Goal: Information Seeking & Learning: Find specific fact

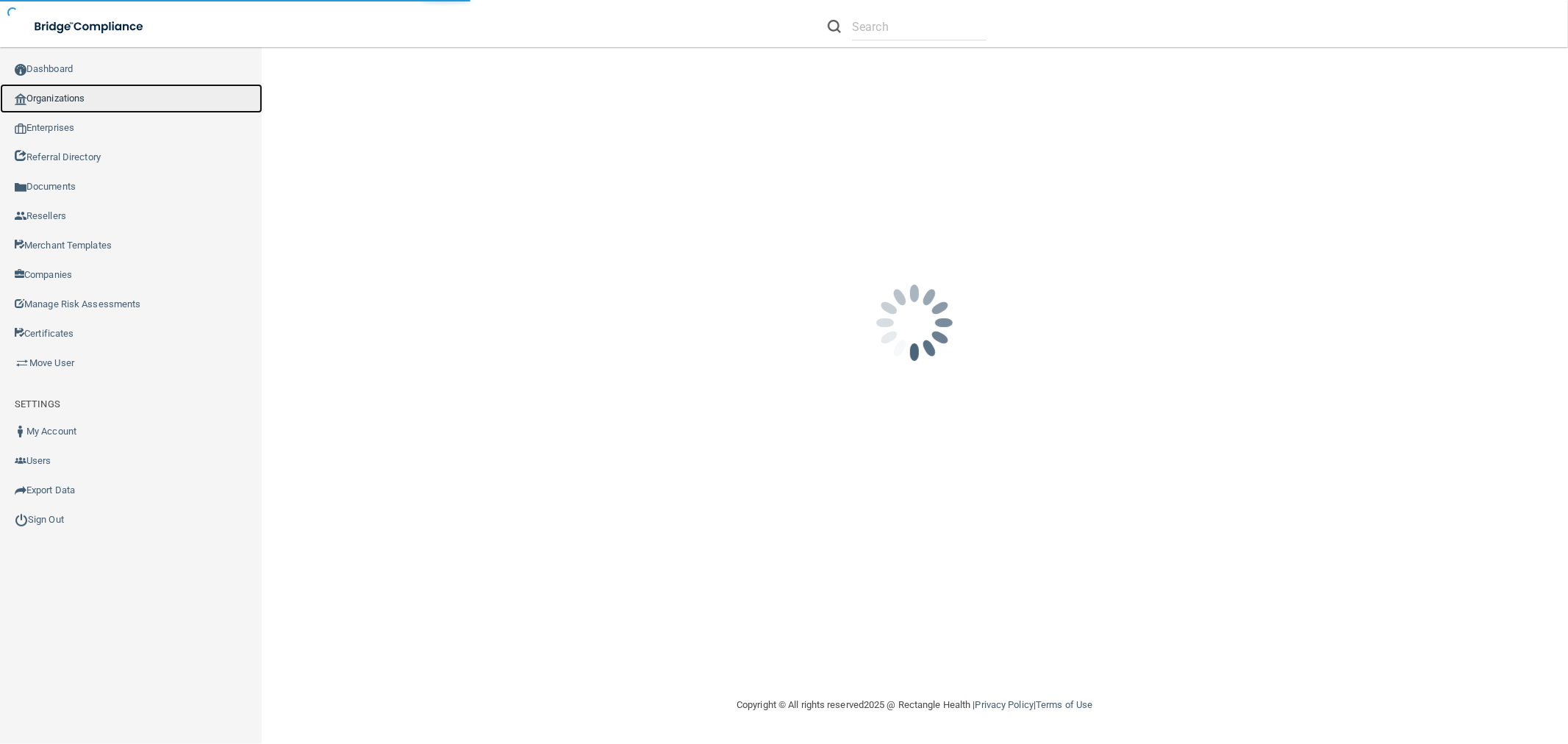
click at [83, 85] on link "Organizations" at bounding box center [131, 98] width 262 height 29
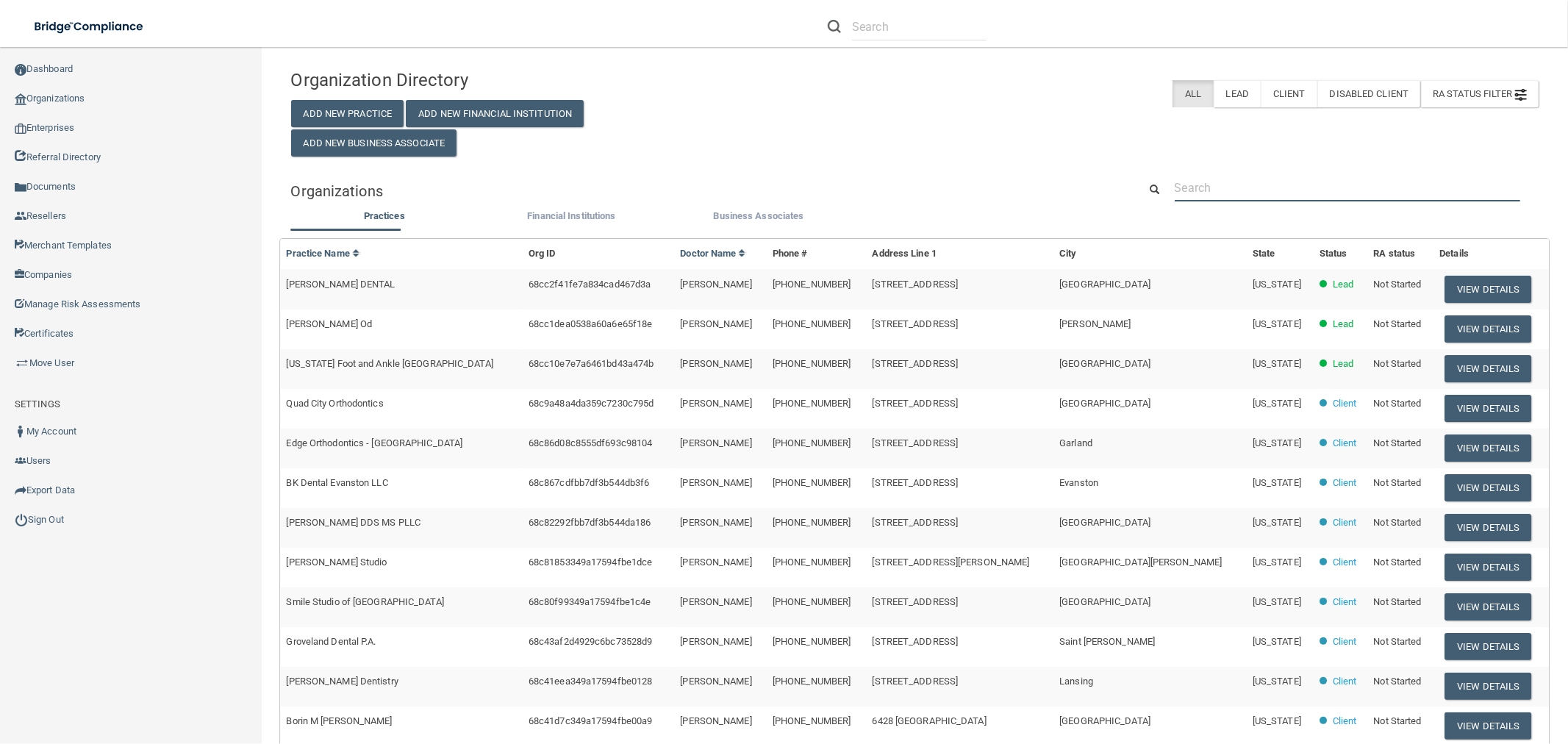
click at [1217, 192] on input "text" at bounding box center [1348, 188] width 346 height 28
paste input "440) 734-2171"
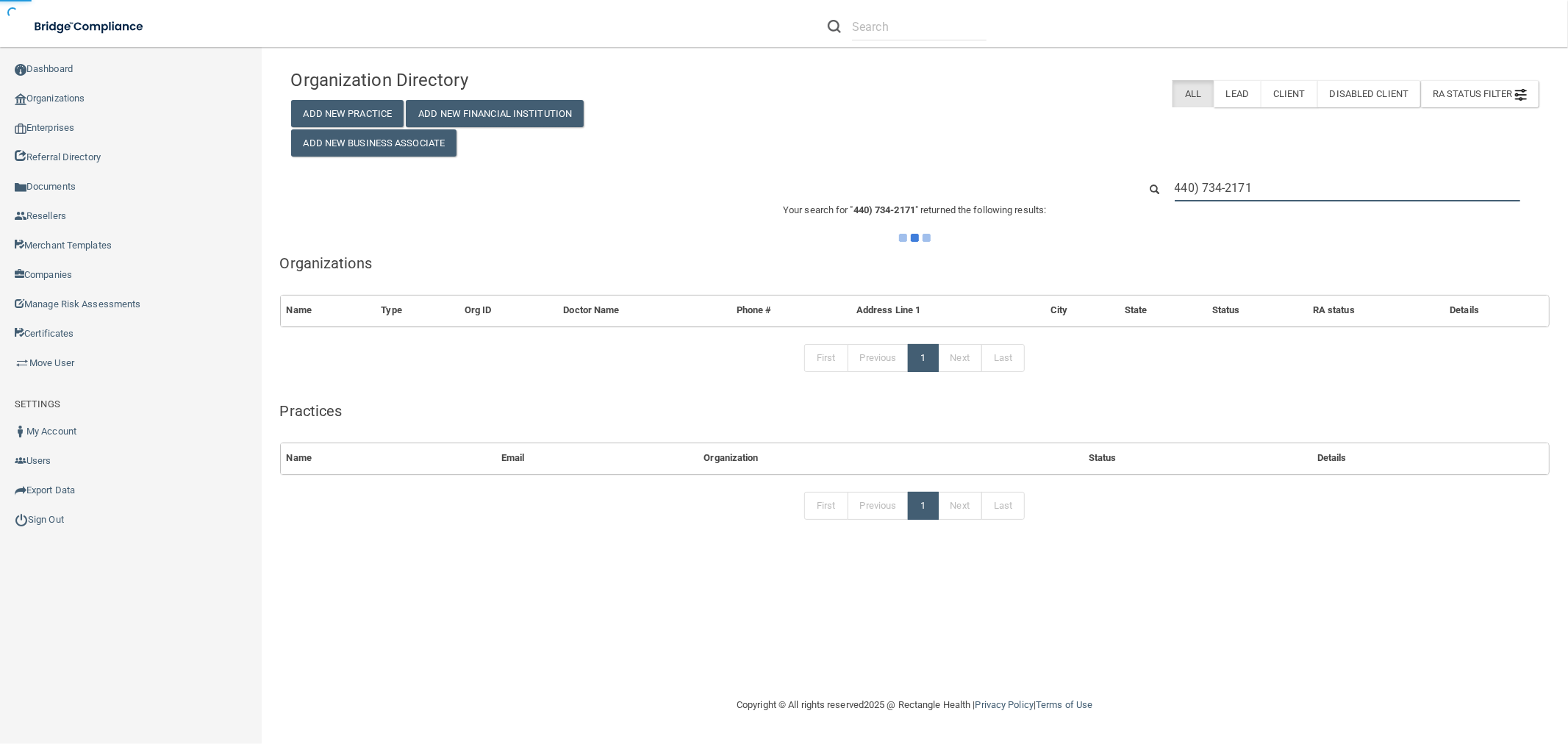
type input "440) 734-2171"
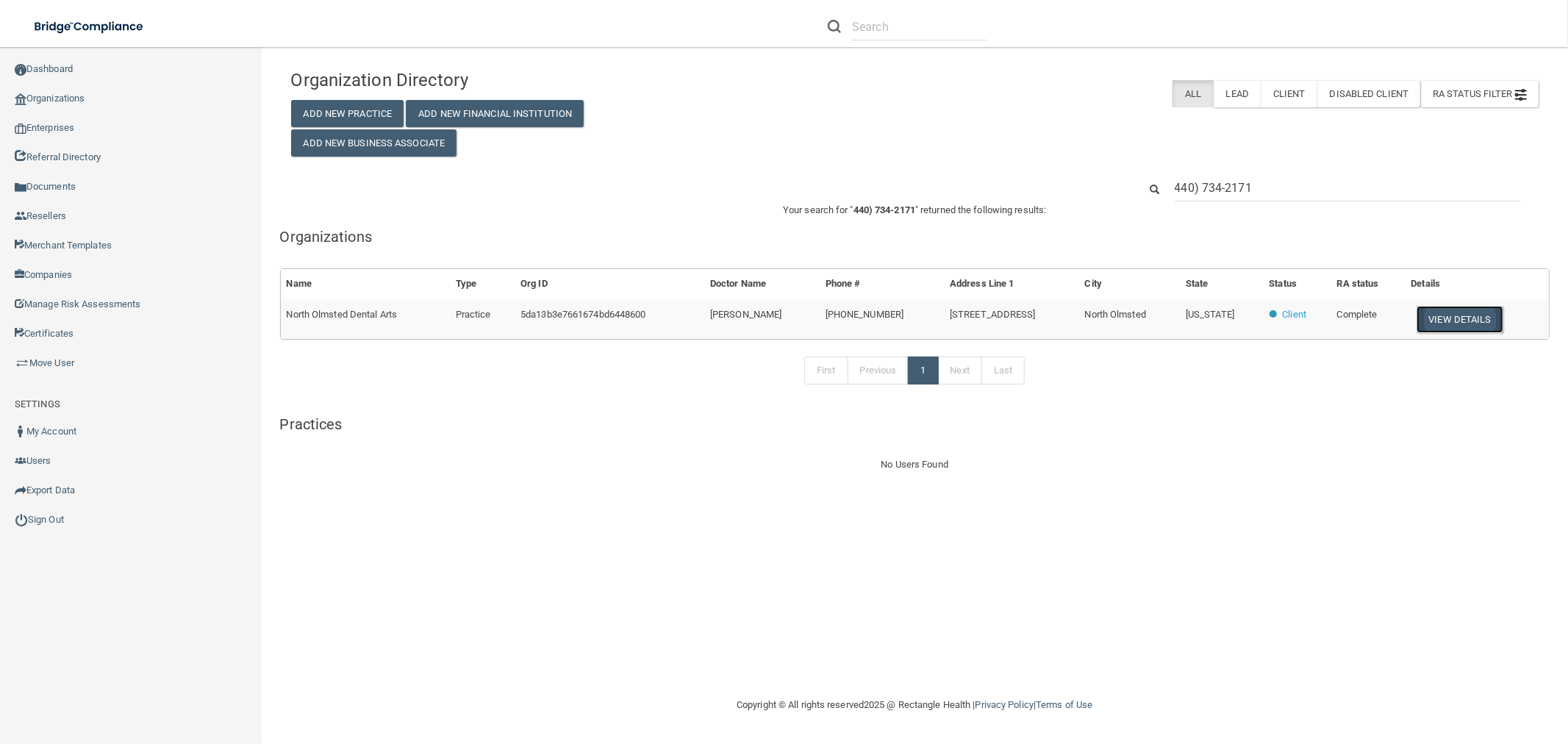
click at [1459, 320] on button "View Details" at bounding box center [1460, 319] width 86 height 28
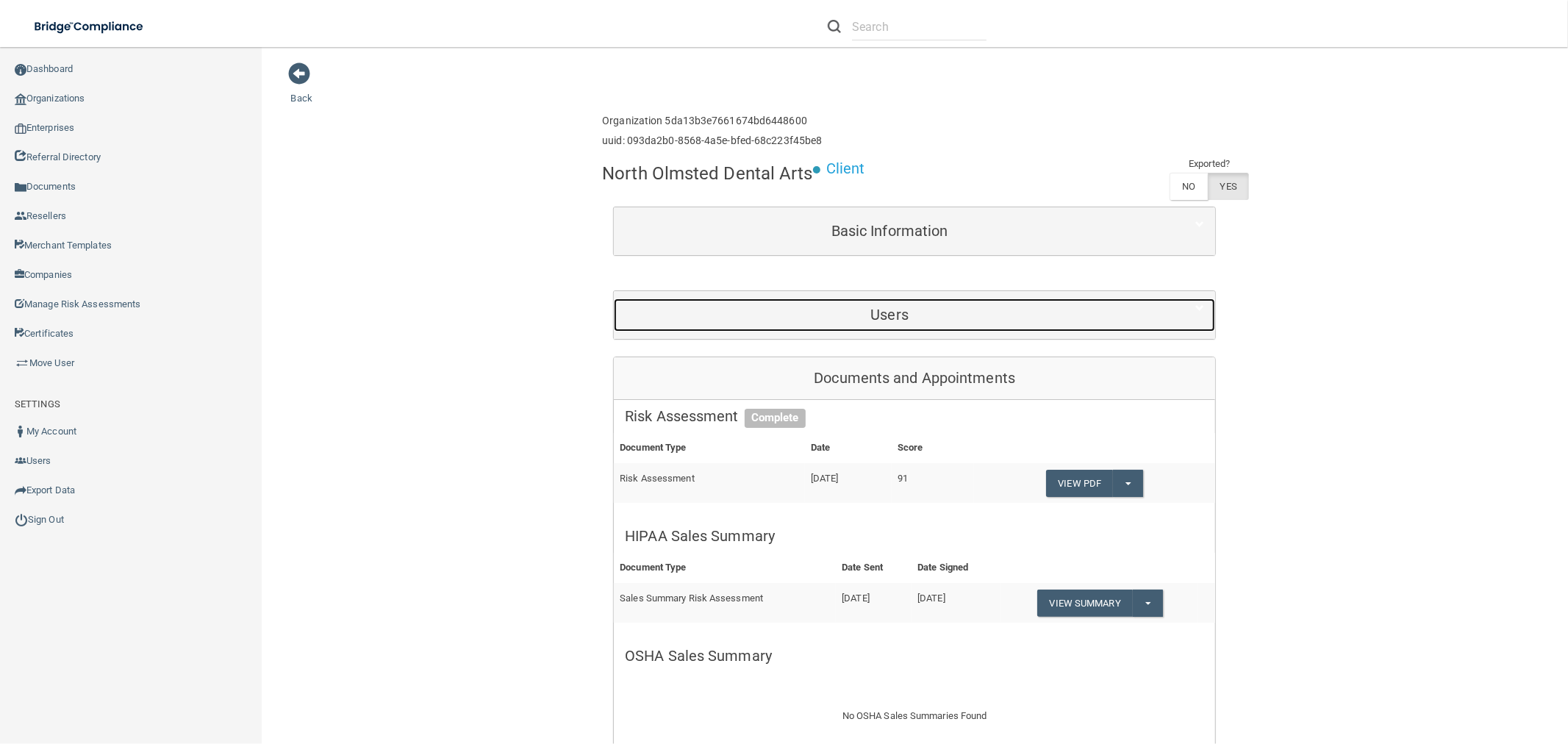
click at [942, 307] on h5 "Users" at bounding box center [889, 315] width 530 height 16
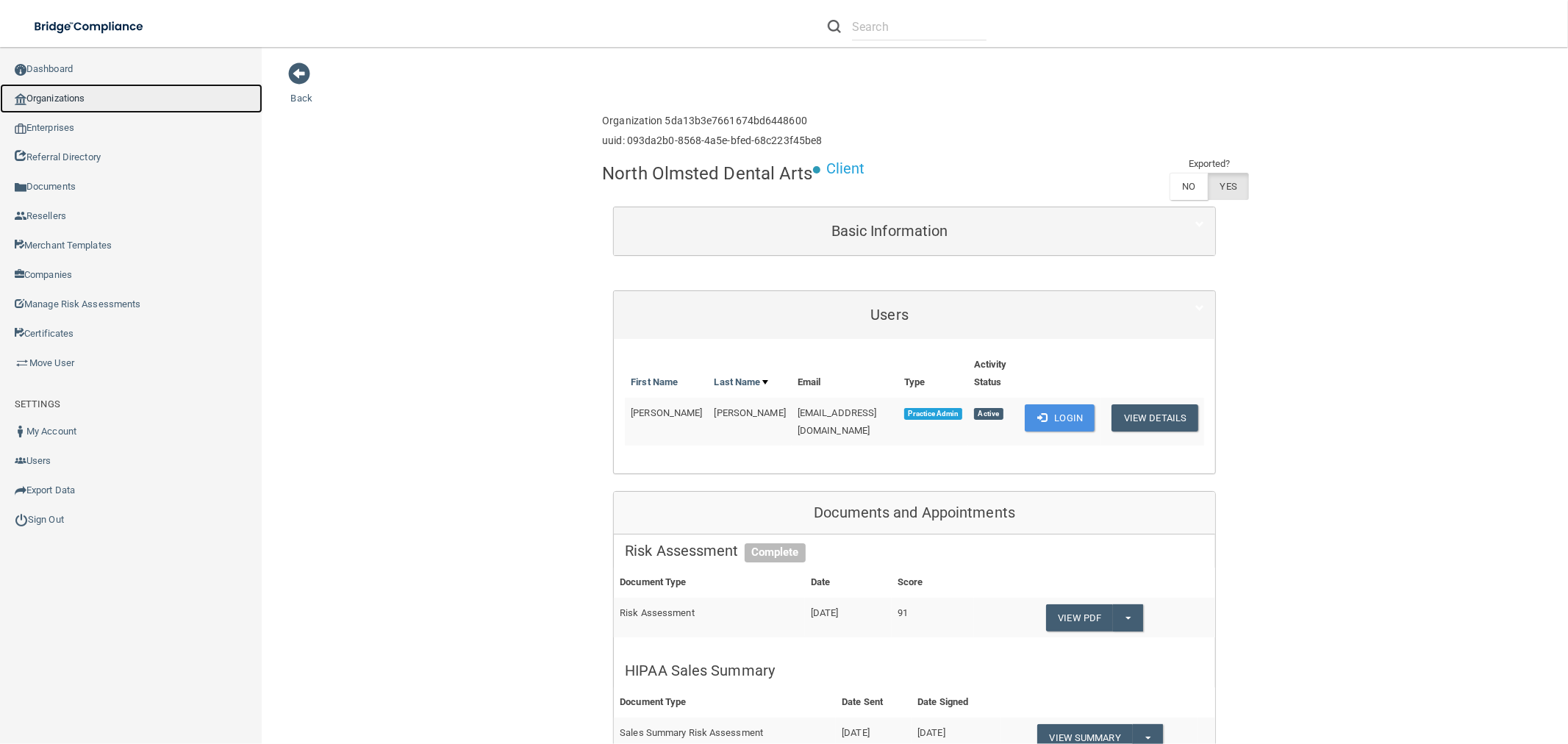
click at [174, 110] on link "Organizations" at bounding box center [131, 98] width 262 height 29
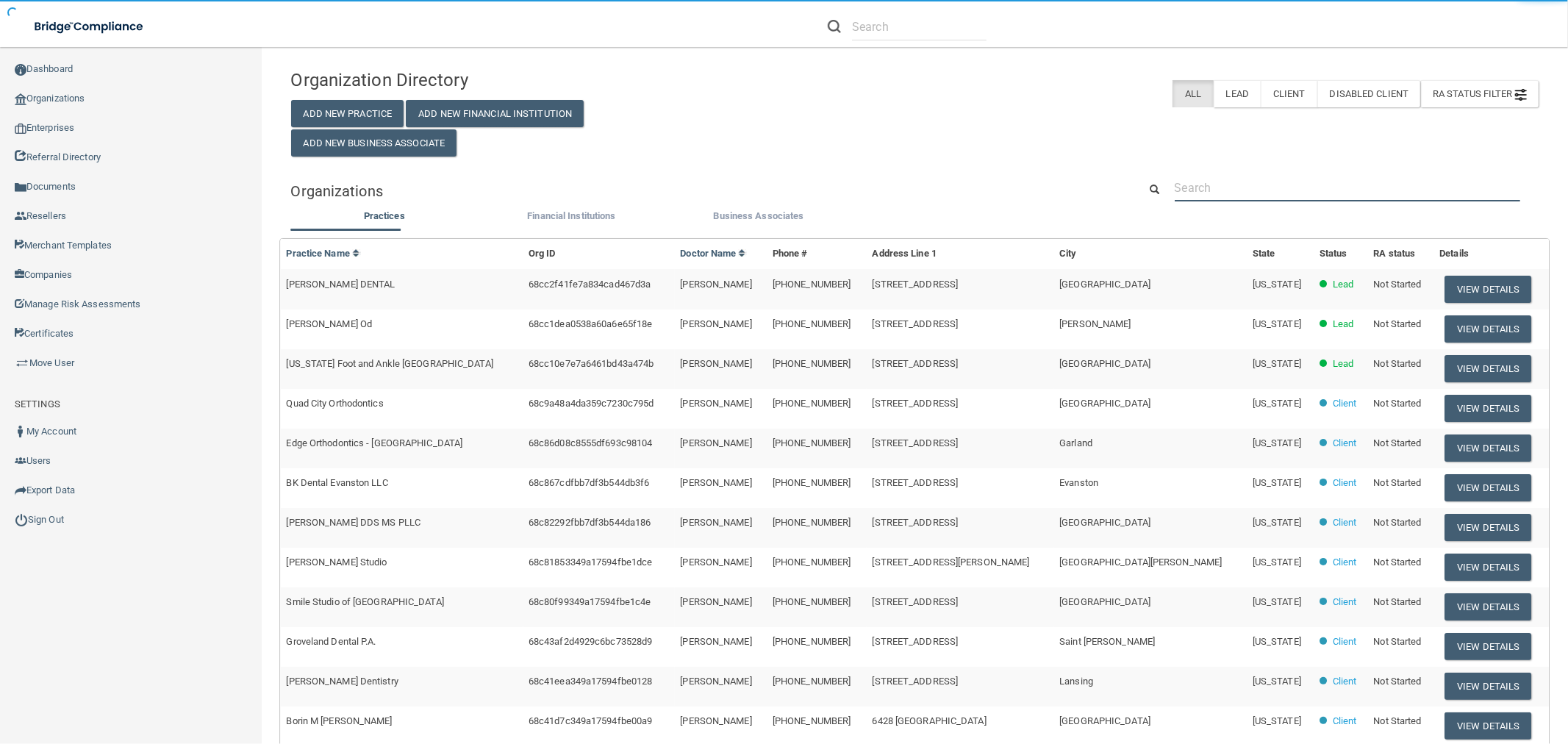
click at [1324, 188] on input "text" at bounding box center [1348, 188] width 346 height 28
paste input "301) 774-2995"
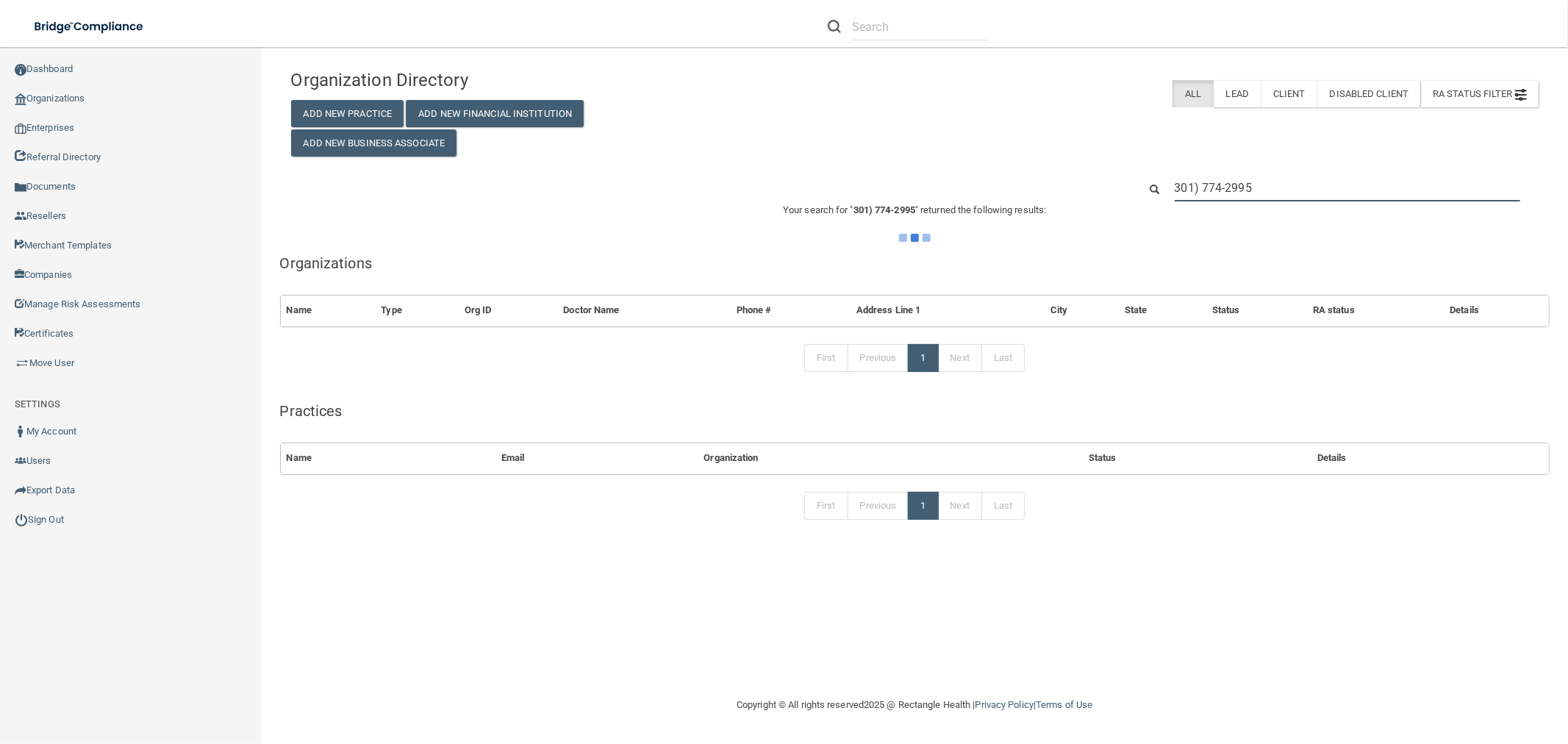
type input "301) 774-2995"
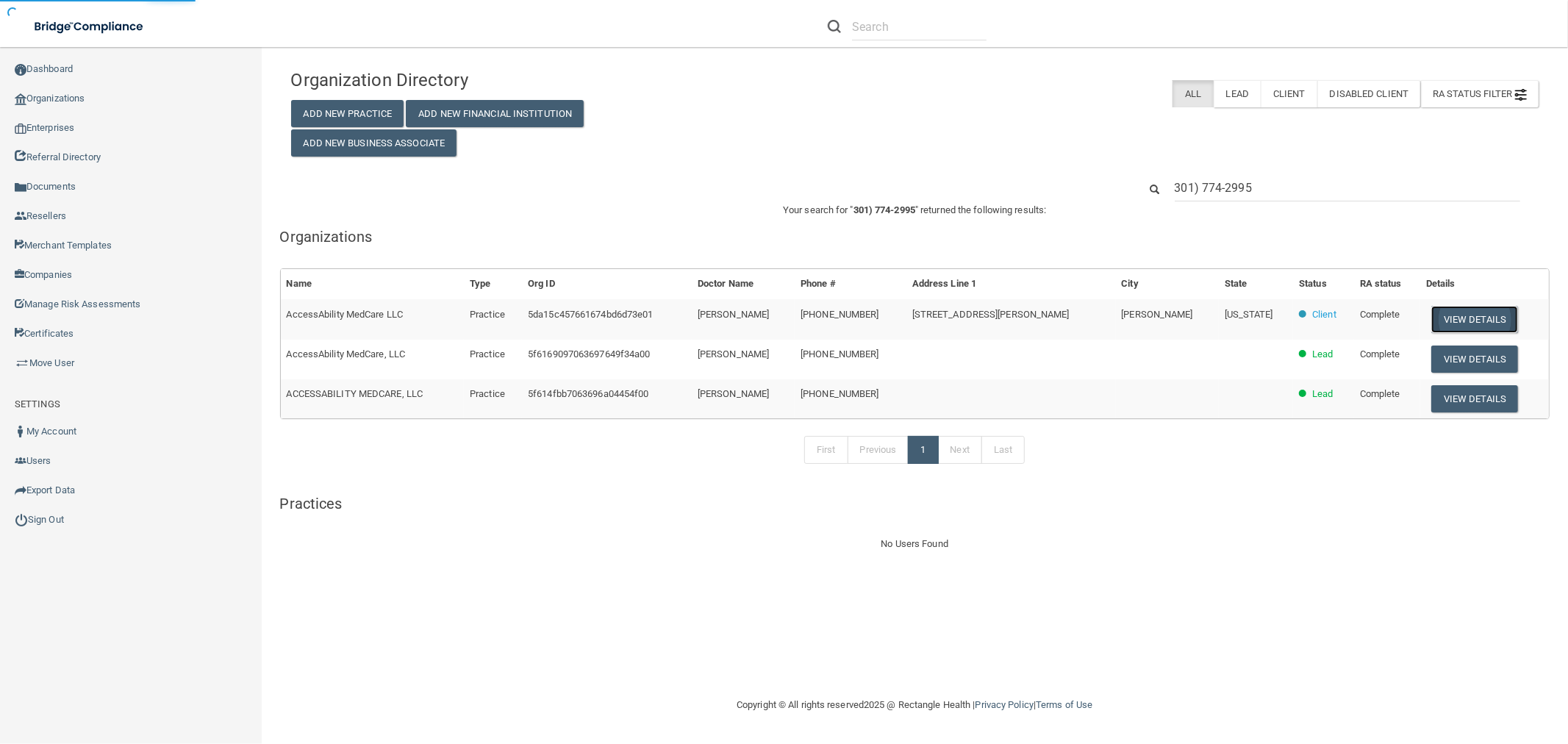
click at [1438, 317] on button "View Details" at bounding box center [1474, 319] width 86 height 28
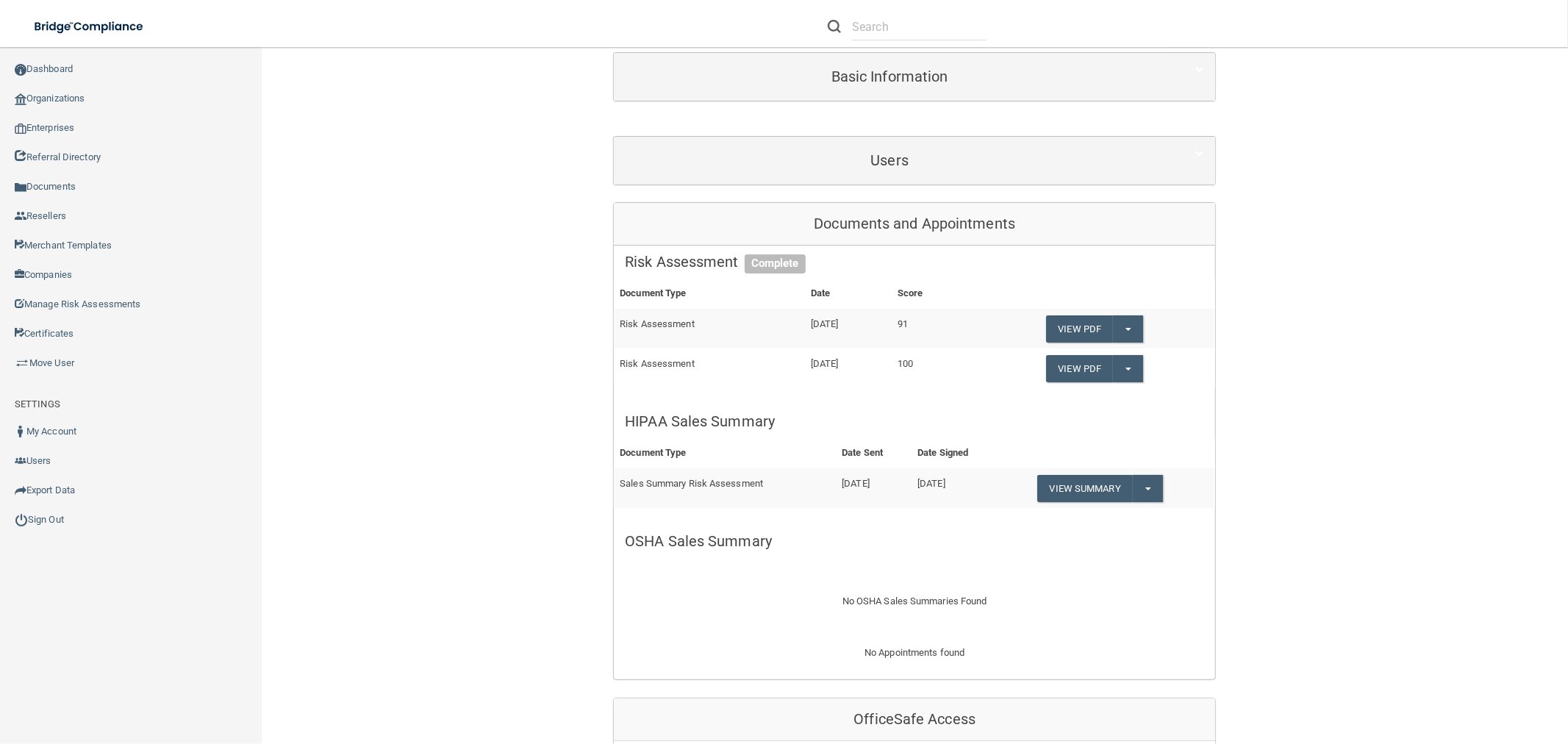
scroll to position [163, 0]
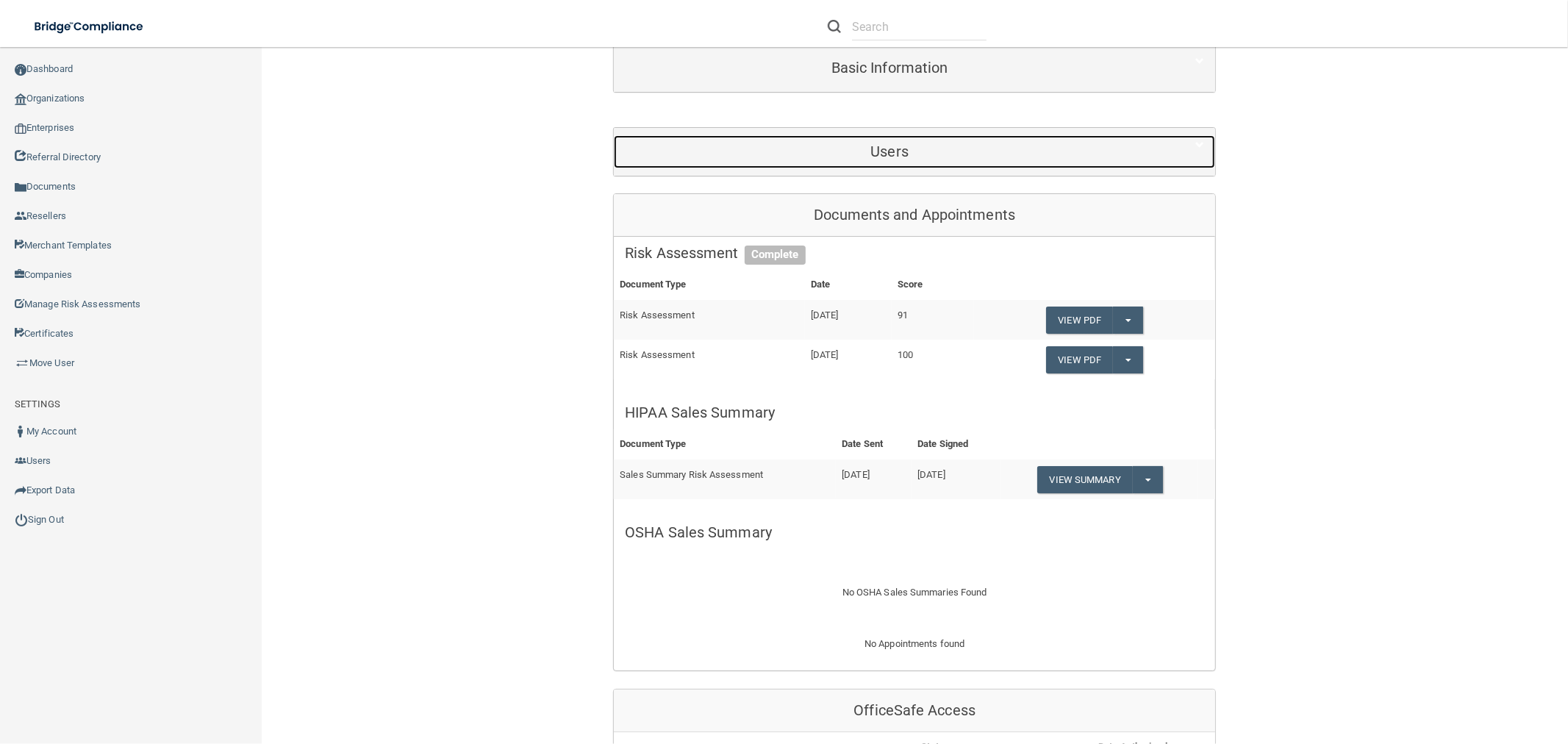
click at [974, 151] on h5 "Users" at bounding box center [889, 151] width 530 height 16
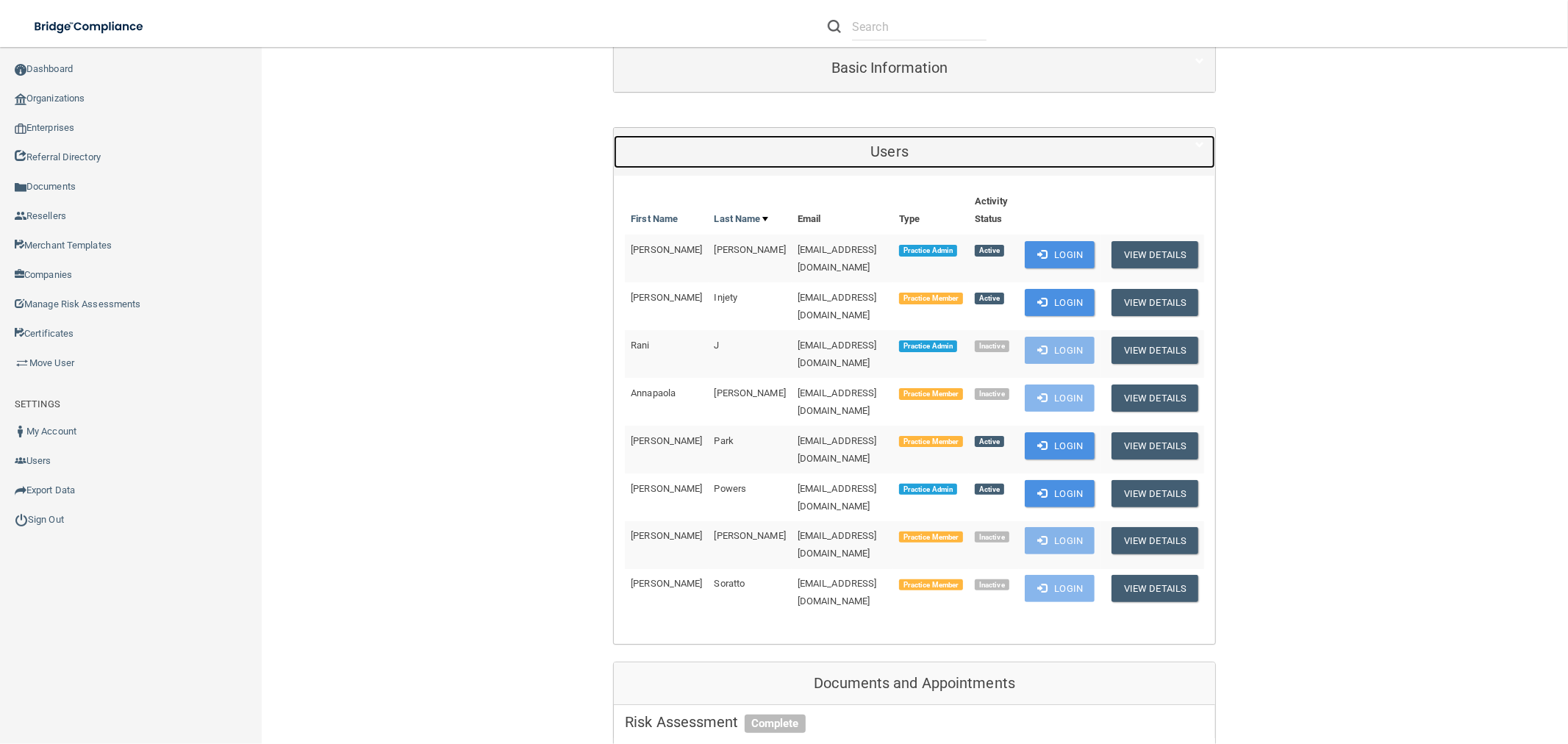
scroll to position [0, 0]
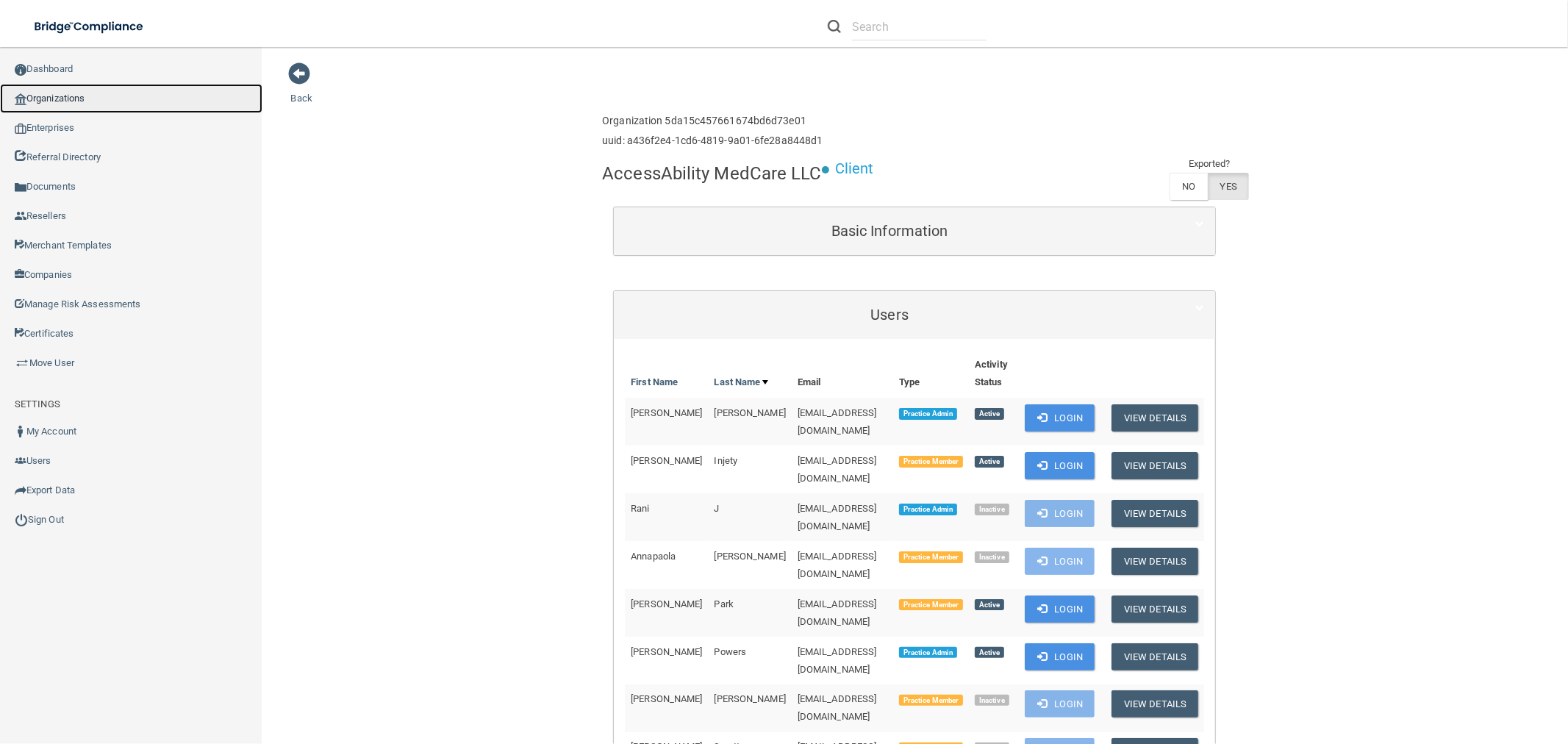
click at [98, 101] on link "Organizations" at bounding box center [131, 98] width 262 height 29
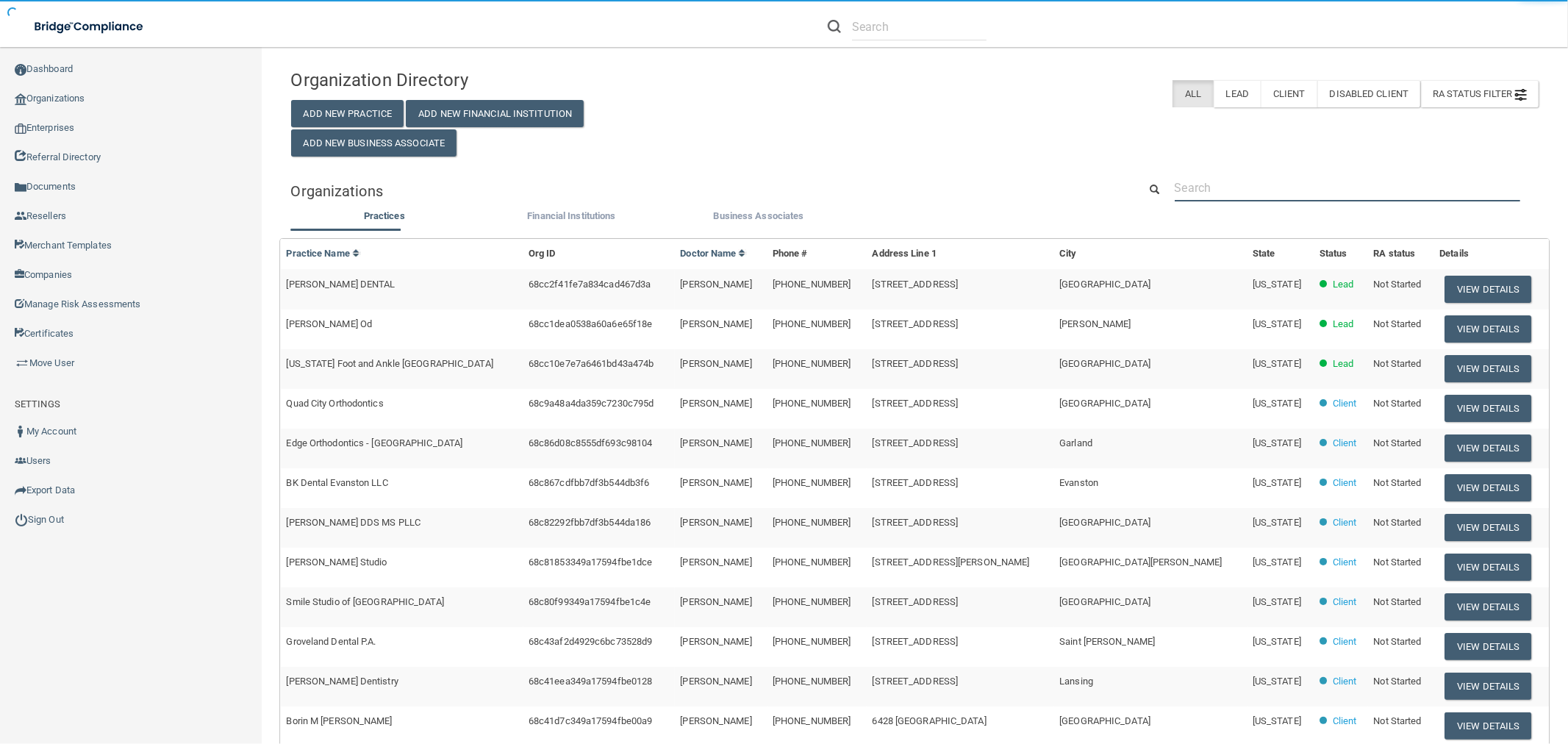
click at [1257, 179] on input "text" at bounding box center [1348, 188] width 346 height 28
paste input "502OMS"
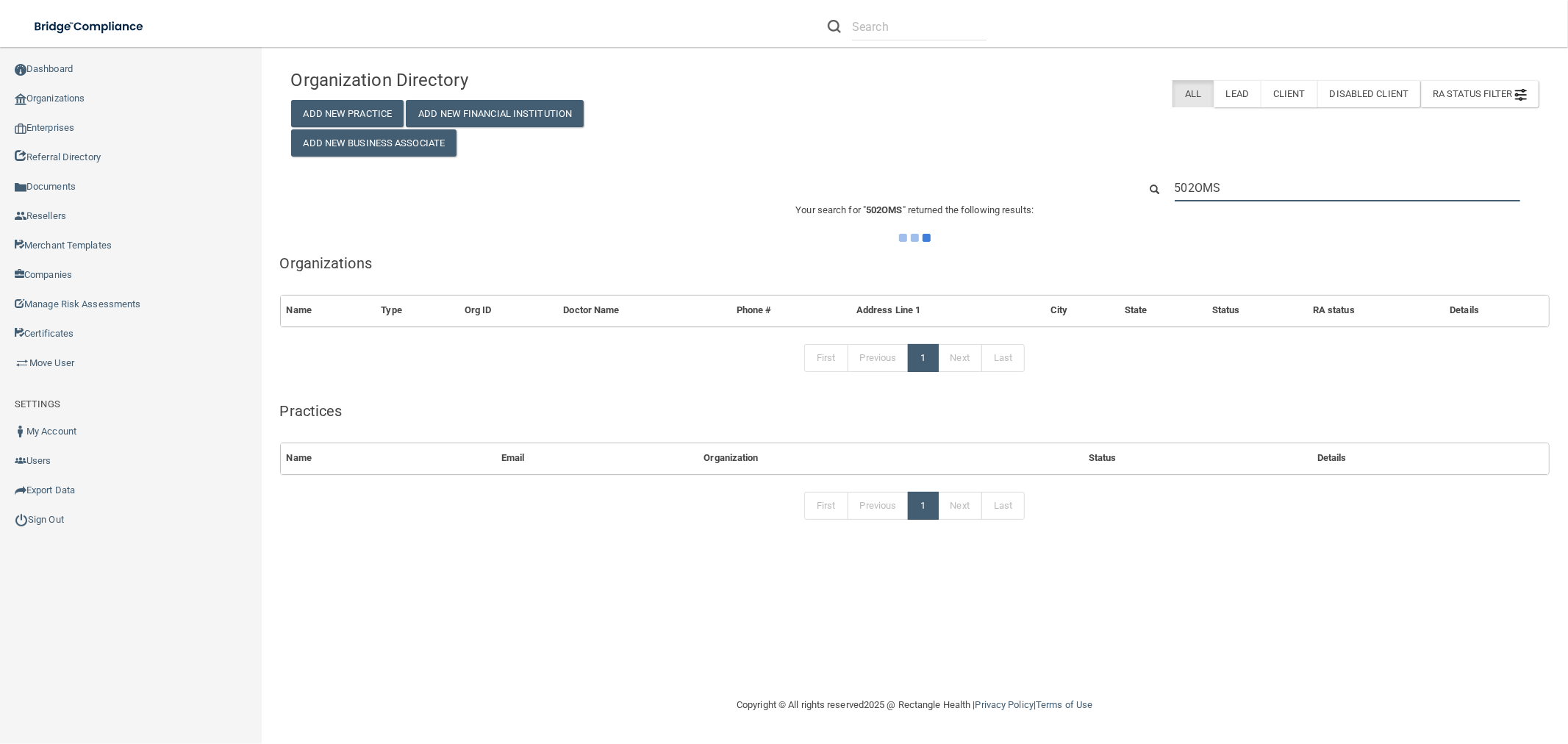
type input "502OMS"
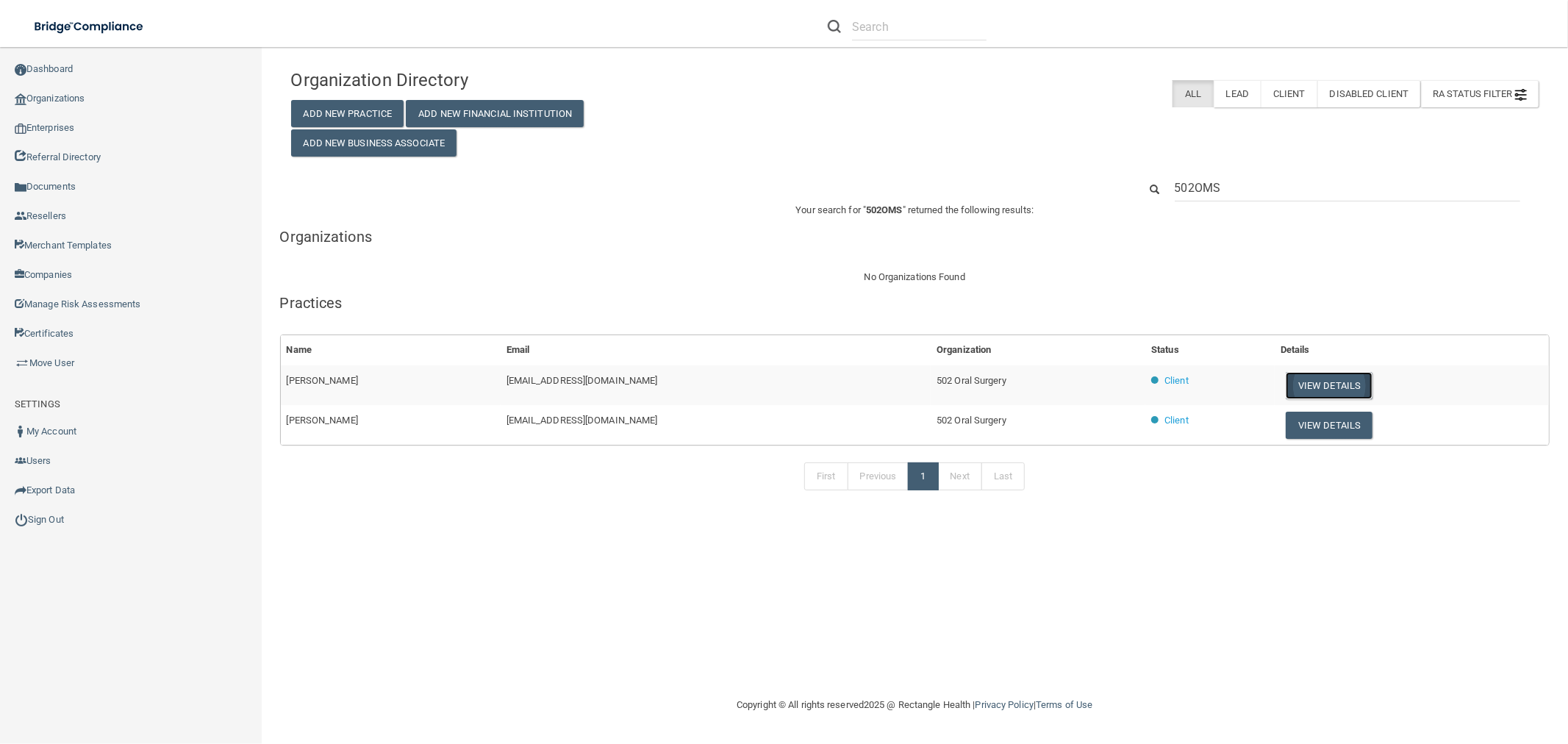
click at [1291, 385] on button "View Details" at bounding box center [1329, 385] width 86 height 28
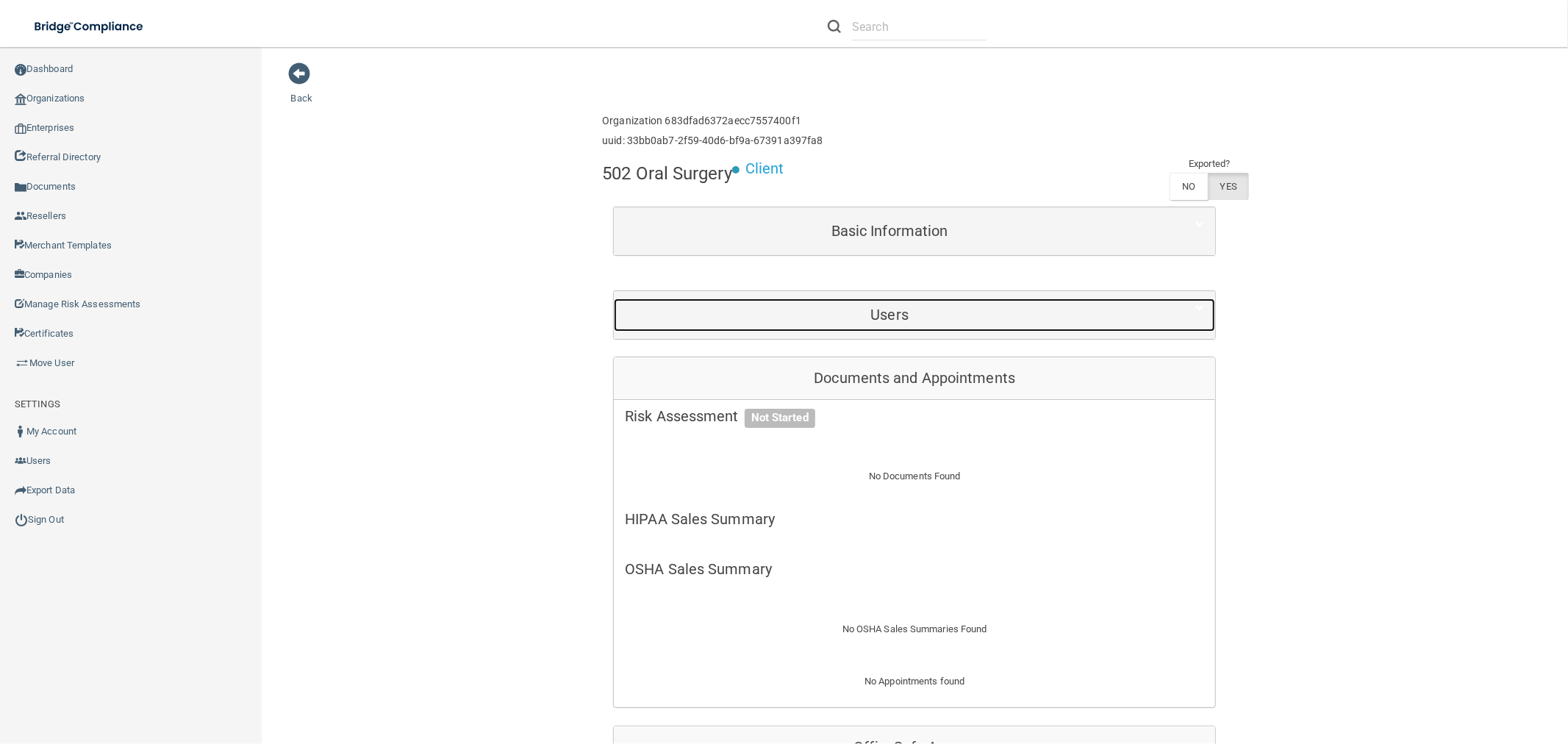
drag, startPoint x: 825, startPoint y: 311, endPoint x: 793, endPoint y: 319, distance: 33.0
click at [825, 310] on h5 "Users" at bounding box center [889, 315] width 530 height 16
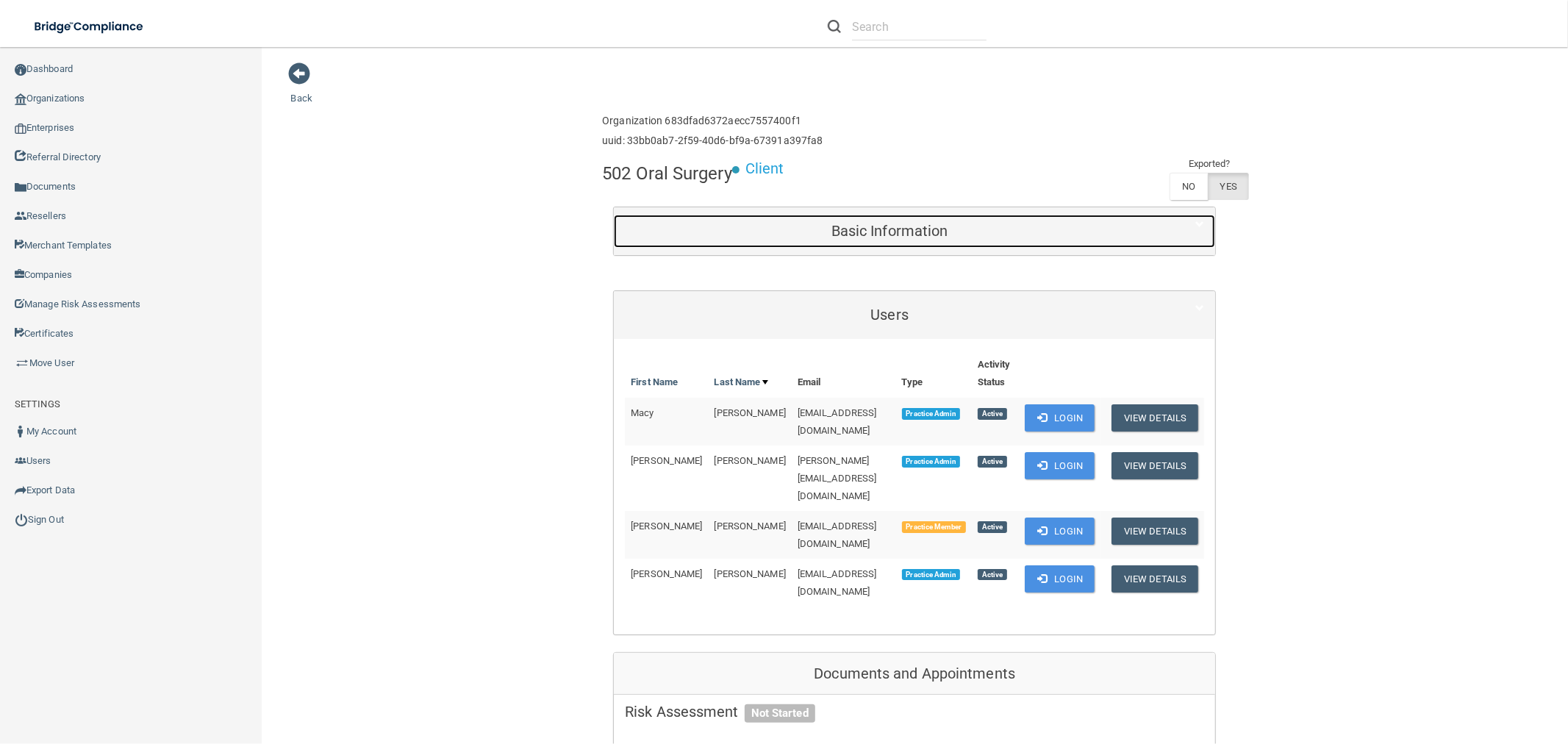
click at [857, 217] on div "Basic Information" at bounding box center [889, 231] width 551 height 33
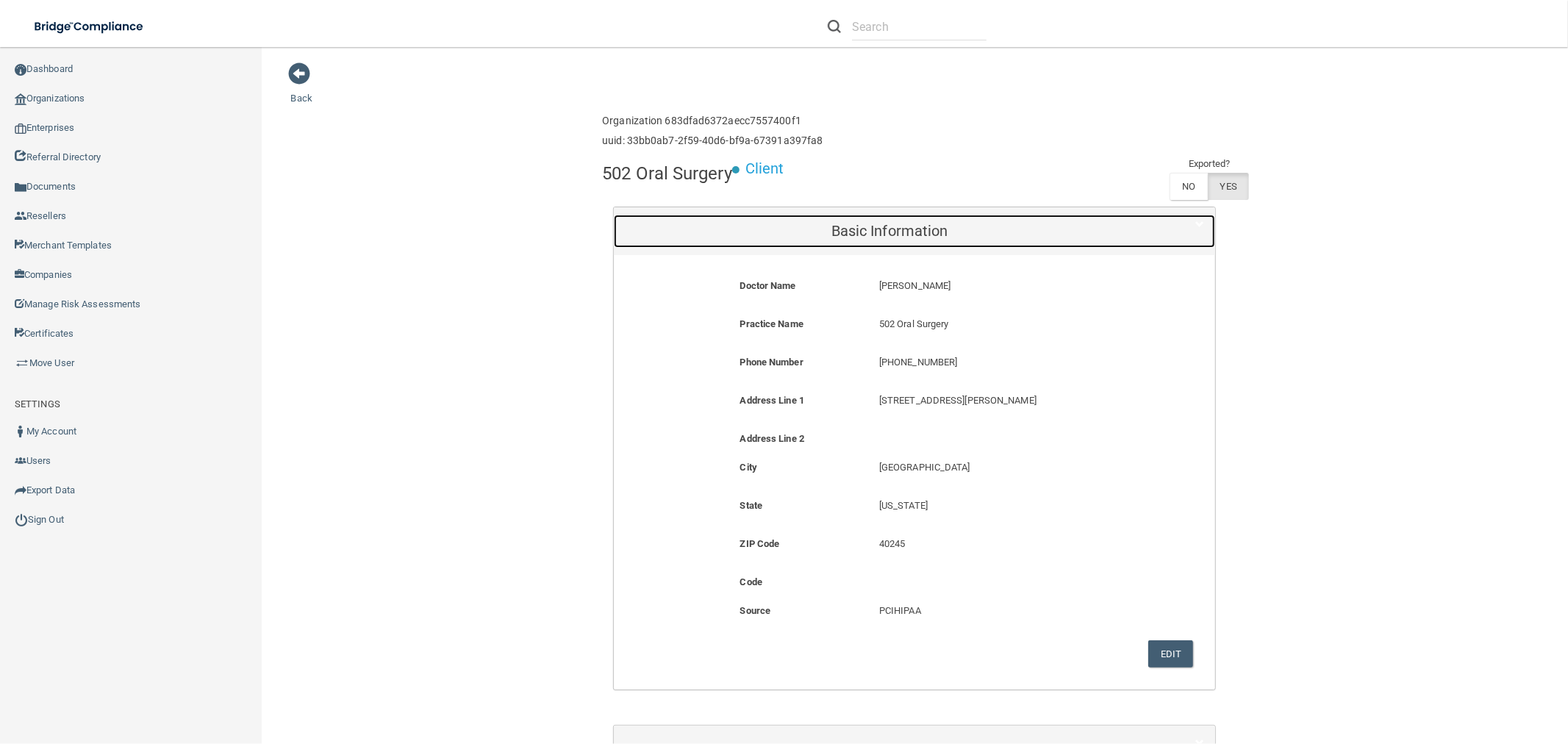
click at [939, 226] on h5 "Basic Information" at bounding box center [889, 231] width 530 height 16
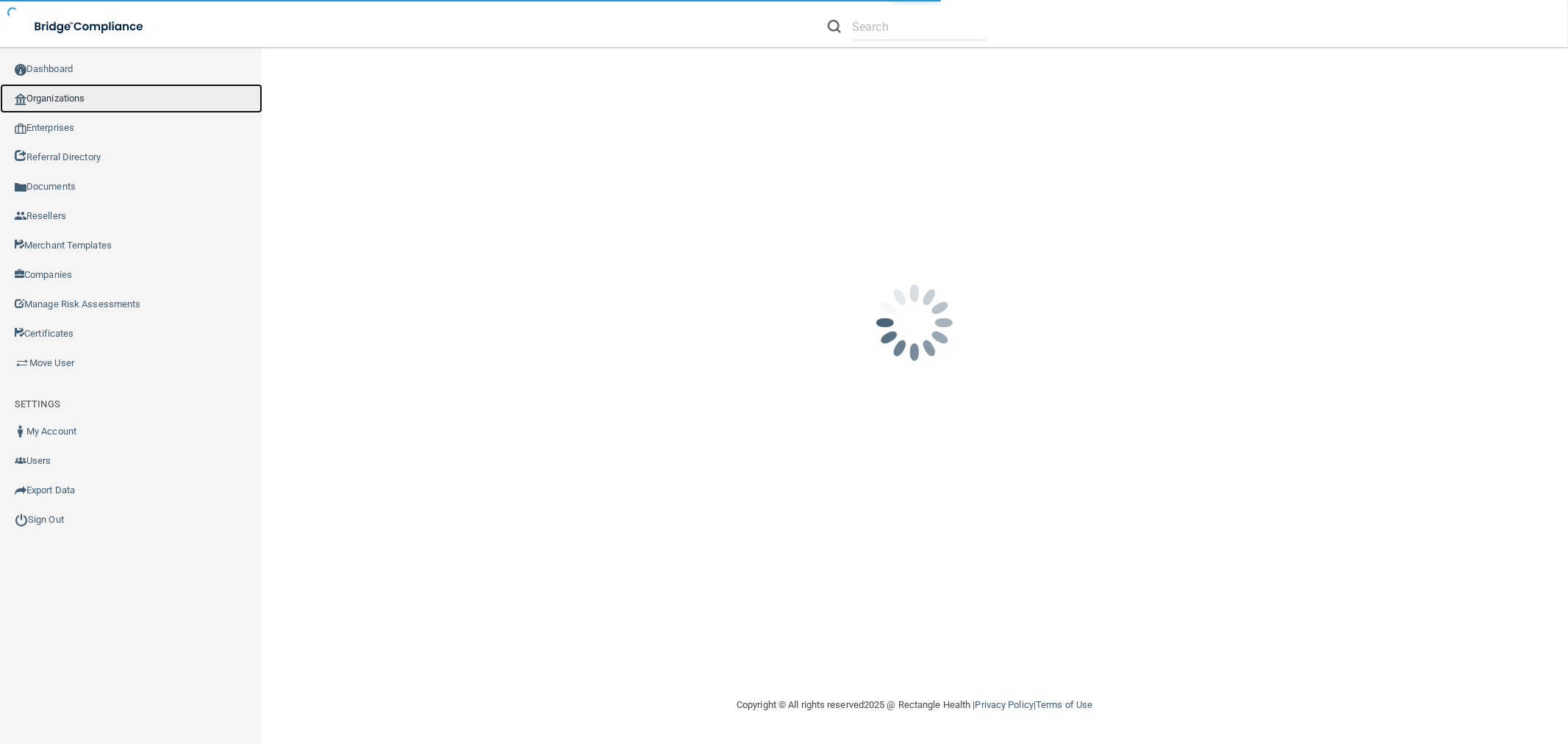
click at [32, 111] on link "Organizations" at bounding box center [131, 98] width 262 height 29
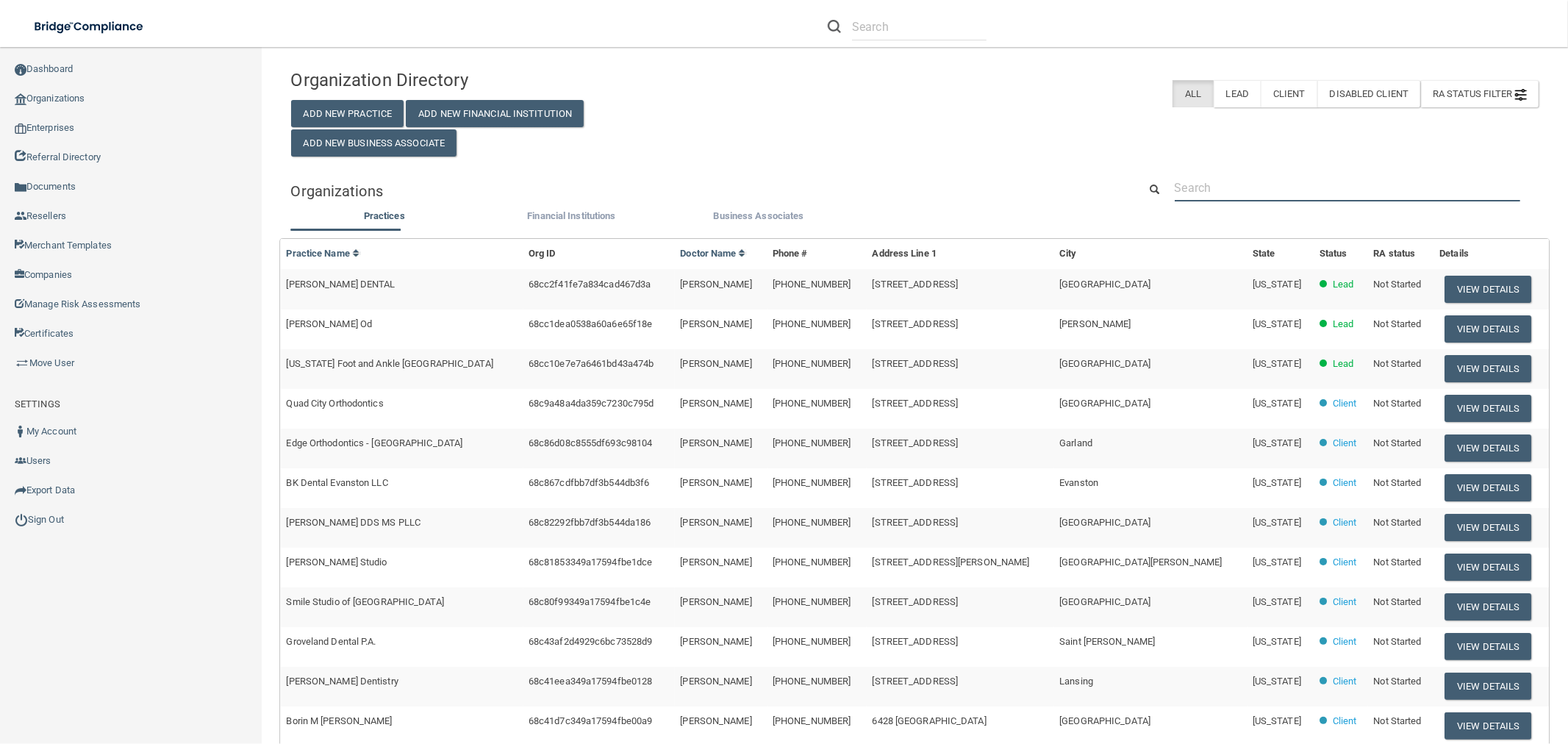
click at [1209, 185] on input "text" at bounding box center [1348, 188] width 346 height 28
paste input "502OMS"
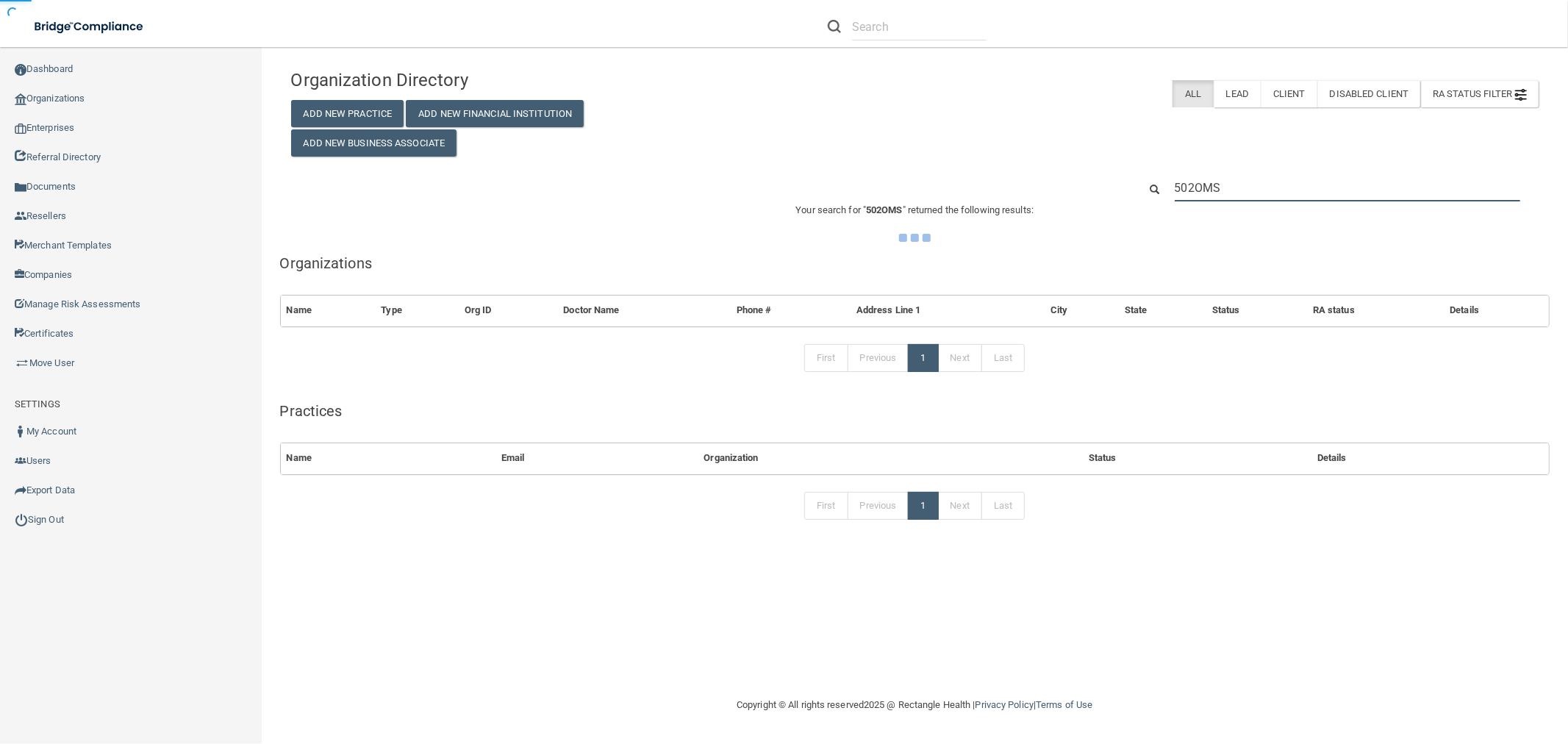
type input "502OMS"
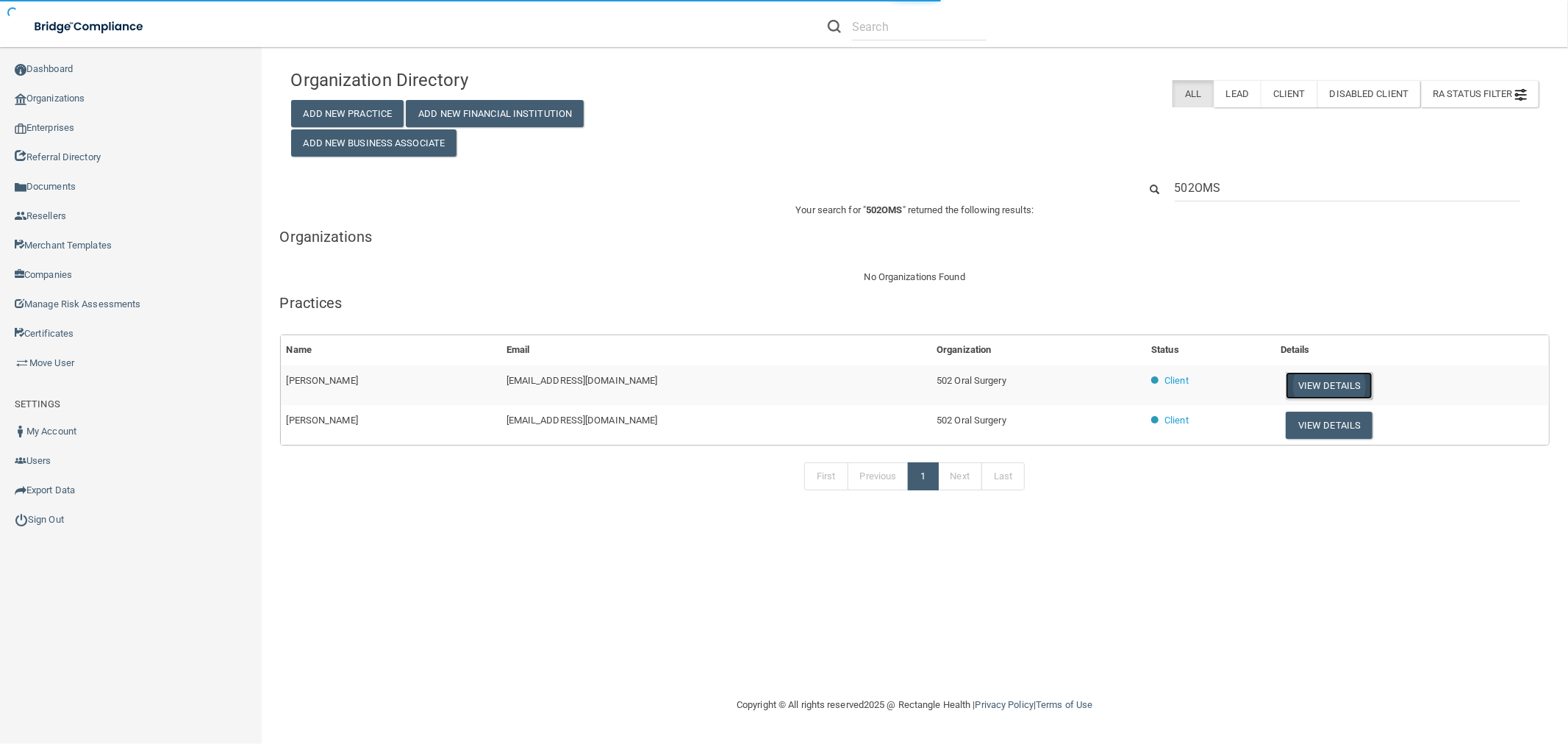
click at [1305, 376] on button "View Details" at bounding box center [1329, 385] width 86 height 28
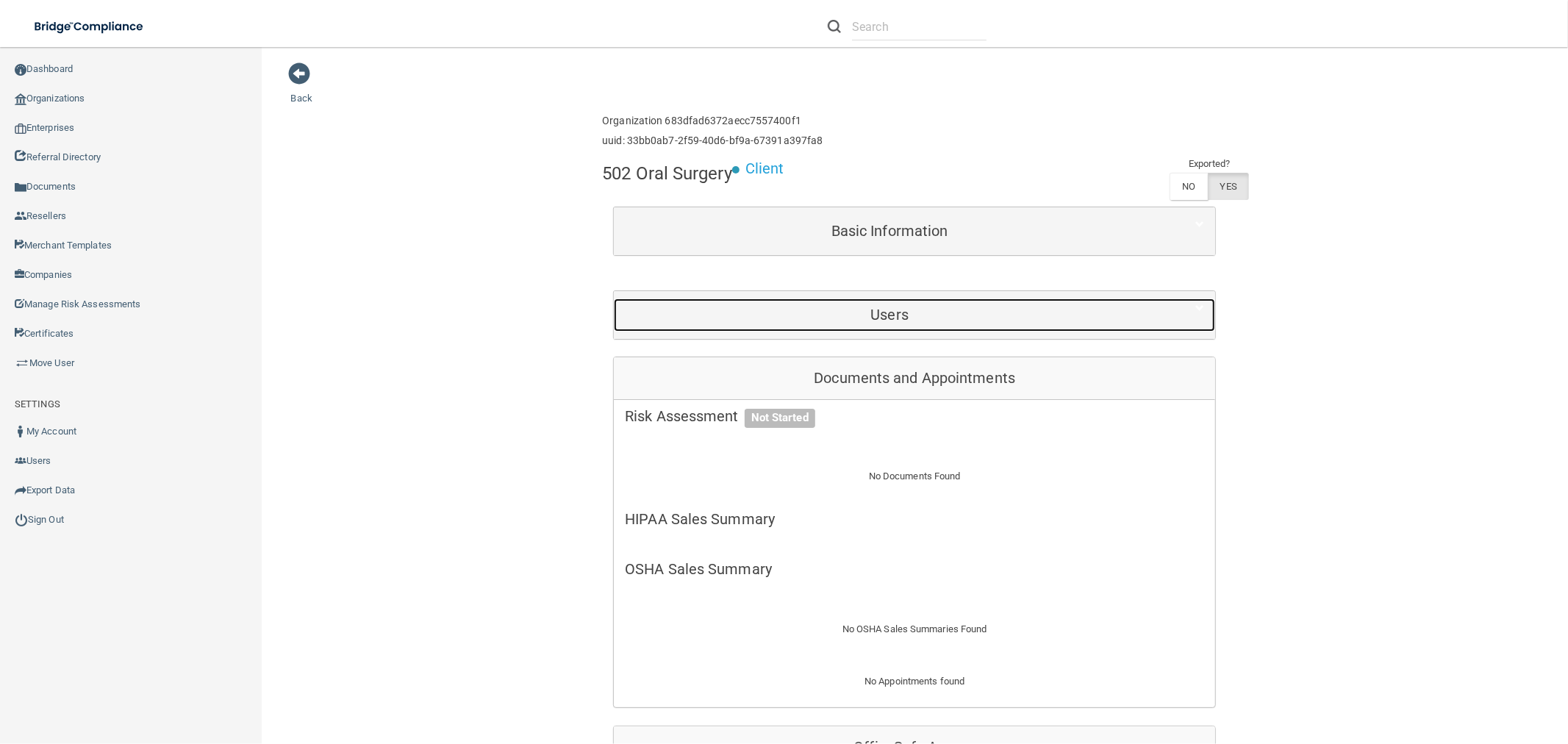
click at [847, 307] on h5 "Users" at bounding box center [889, 315] width 530 height 16
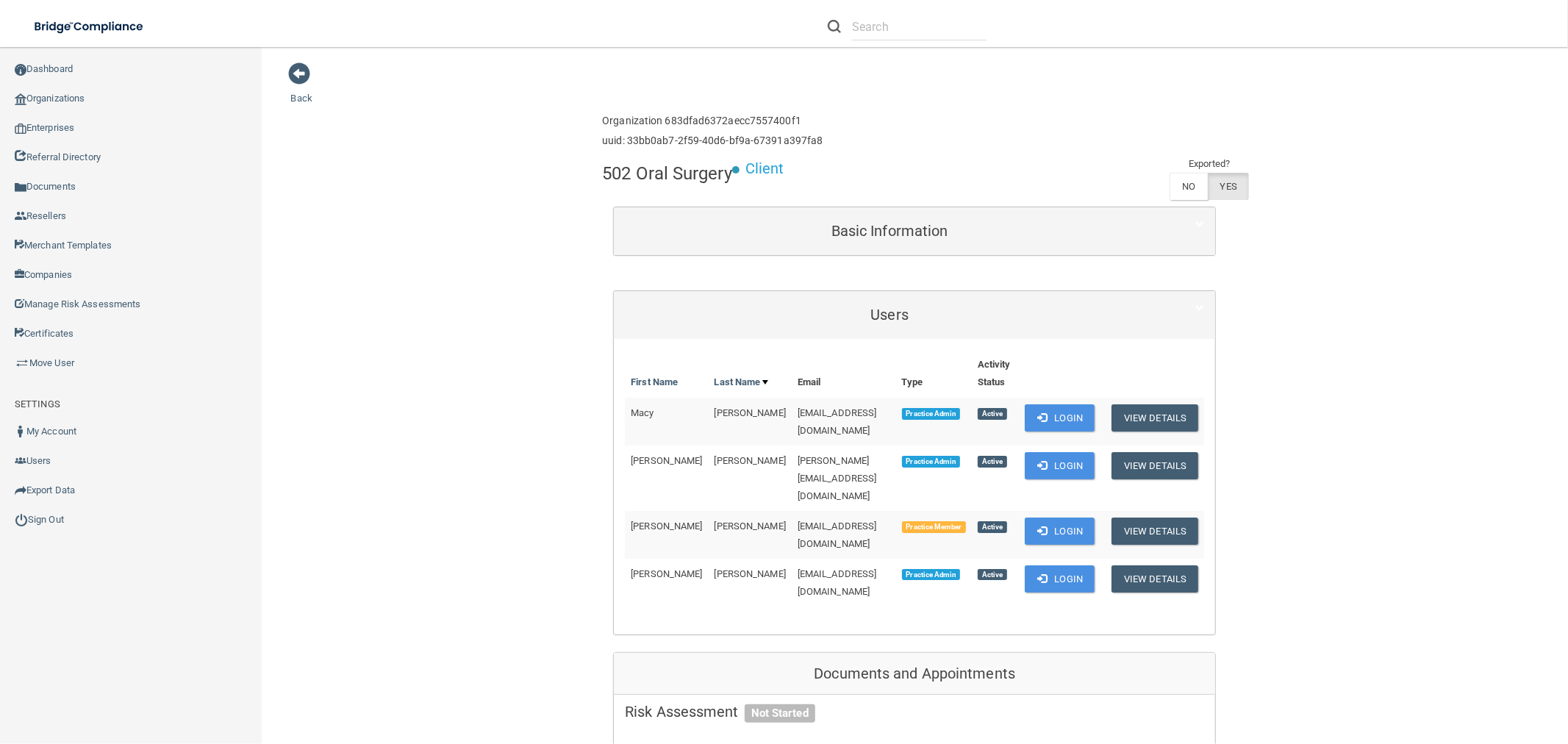
click at [798, 414] on span "[EMAIL_ADDRESS][DOMAIN_NAME]" at bounding box center [837, 422] width 80 height 28
copy td "[EMAIL_ADDRESS][DOMAIN_NAME]"
